Goal: Task Accomplishment & Management: Complete application form

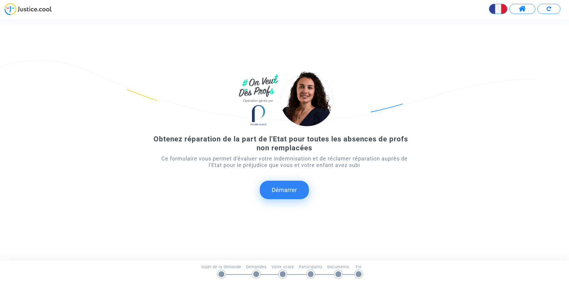
click at [286, 191] on button "Démarrer" at bounding box center [284, 190] width 49 height 18
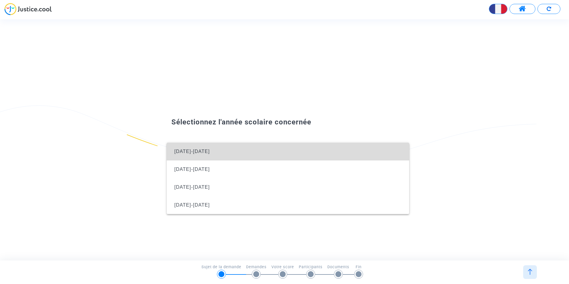
click at [195, 152] on span "[DATE]-[DATE]" at bounding box center [191, 151] width 35 height 5
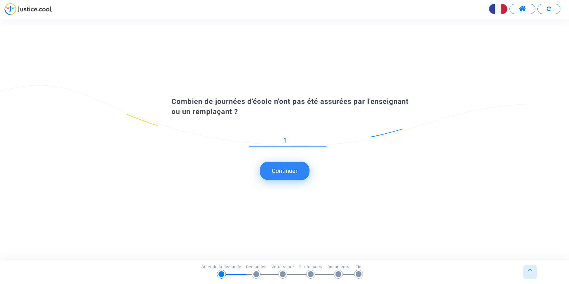
click at [324, 144] on input "1" at bounding box center [287, 140] width 77 height 8
click at [324, 138] on input "2" at bounding box center [287, 140] width 77 height 8
click at [324, 138] on input "3" at bounding box center [287, 140] width 77 height 8
click at [324, 138] on input "4" at bounding box center [287, 140] width 77 height 8
click at [324, 138] on input "5" at bounding box center [287, 140] width 77 height 8
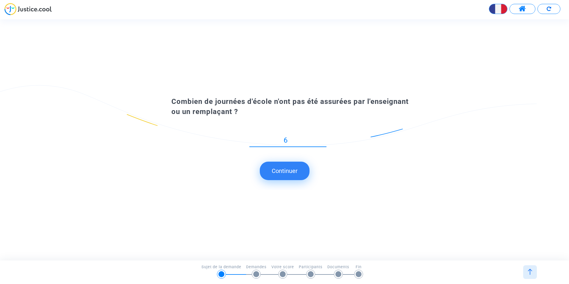
click at [324, 138] on input "6" at bounding box center [287, 140] width 77 height 8
click at [324, 138] on input "7" at bounding box center [287, 140] width 77 height 8
click at [324, 138] on input "8" at bounding box center [287, 140] width 77 height 8
click at [324, 138] on input "9" at bounding box center [287, 140] width 77 height 8
click at [326, 141] on input "8" at bounding box center [287, 140] width 77 height 8
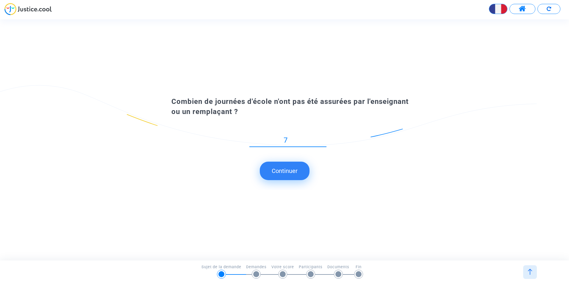
click at [325, 143] on input "7" at bounding box center [287, 140] width 77 height 8
click at [325, 143] on input "6" at bounding box center [287, 140] width 77 height 8
click at [325, 143] on input "5" at bounding box center [287, 140] width 77 height 8
type input "4"
click at [325, 143] on input "4" at bounding box center [287, 140] width 77 height 8
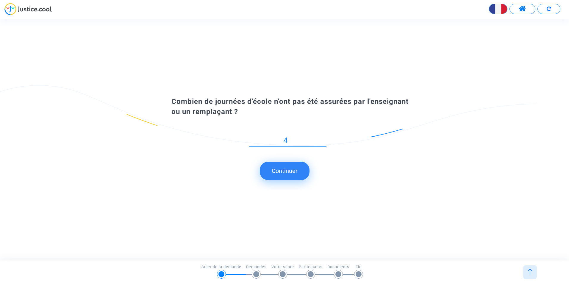
click at [290, 167] on button "Continuer" at bounding box center [285, 171] width 50 height 18
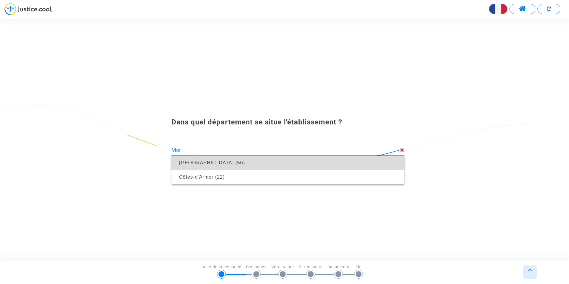
click at [201, 165] on span "[GEOGRAPHIC_DATA] (56)" at bounding box center [212, 162] width 66 height 5
type input "[GEOGRAPHIC_DATA] (56)"
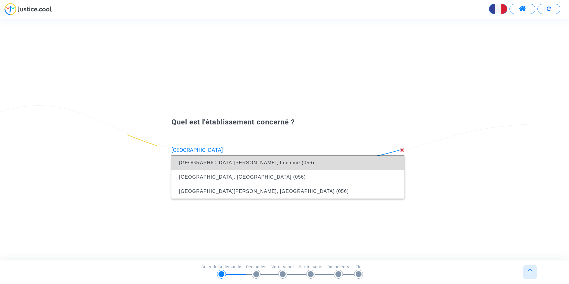
click at [220, 161] on span "[GEOGRAPHIC_DATA][PERSON_NAME], Locminé (056)" at bounding box center [246, 162] width 135 height 5
type input "[GEOGRAPHIC_DATA][PERSON_NAME], Locminé (056)"
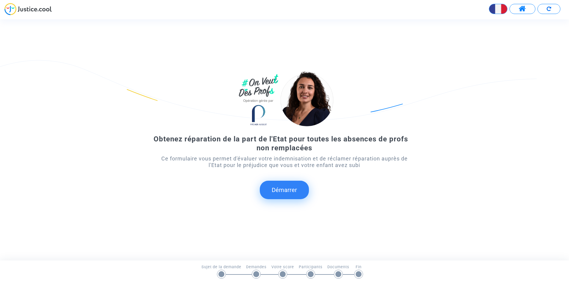
click at [288, 191] on button "Démarrer" at bounding box center [284, 190] width 49 height 18
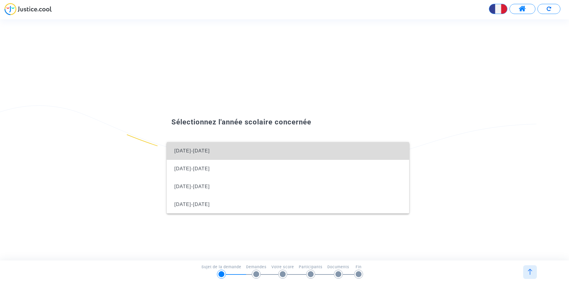
click at [227, 151] on span "[DATE]-[DATE]" at bounding box center [287, 151] width 233 height 18
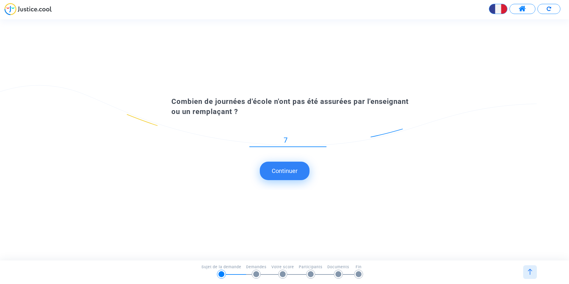
type input "7"
click at [292, 171] on button "Continuer" at bounding box center [285, 171] width 50 height 18
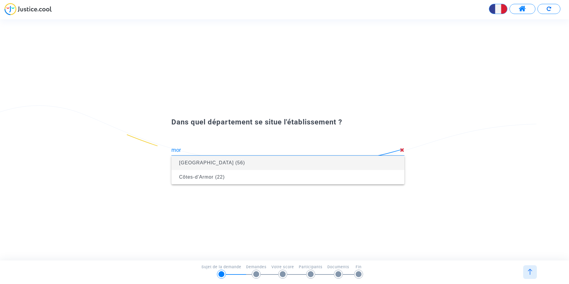
click at [227, 163] on span "[GEOGRAPHIC_DATA] (56)" at bounding box center [288, 163] width 224 height 17
type input "[GEOGRAPHIC_DATA] (56)"
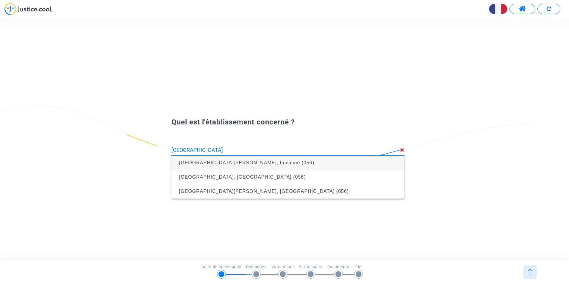
click at [227, 161] on span "[GEOGRAPHIC_DATA][PERSON_NAME], Locminé (056)" at bounding box center [246, 162] width 135 height 5
type input "[GEOGRAPHIC_DATA][PERSON_NAME], Locminé (056)"
